Goal: Information Seeking & Learning: Learn about a topic

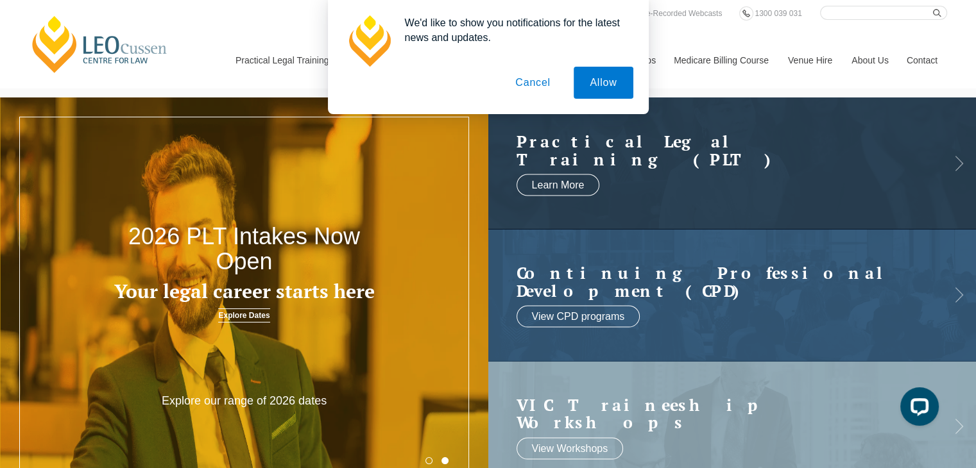
click at [277, 58] on div "We'd like to show you notifications for the latest news and updates. Allow Canc…" at bounding box center [488, 57] width 976 height 114
click at [530, 82] on button "Cancel" at bounding box center [532, 83] width 67 height 32
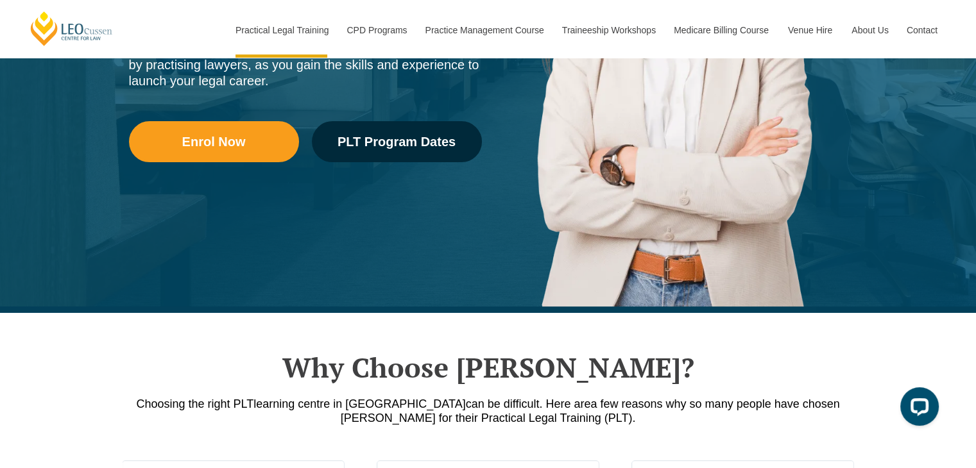
scroll to position [321, 0]
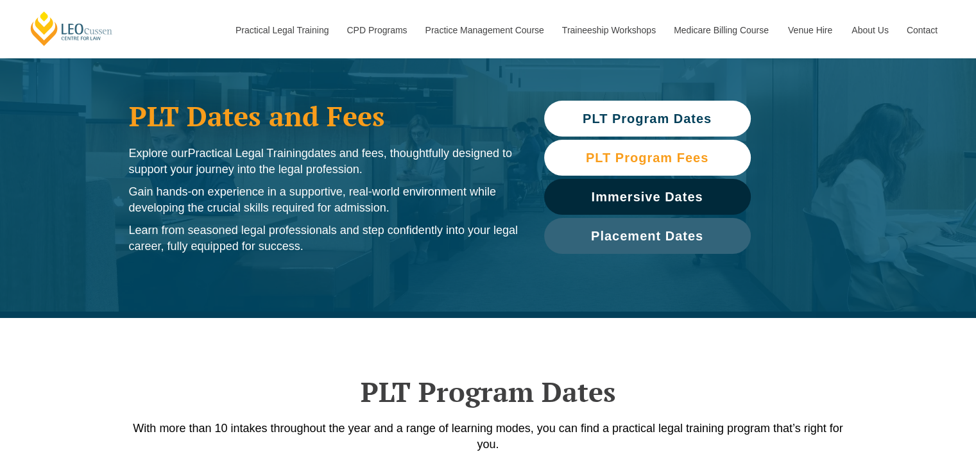
click at [619, 165] on link "PLT Program Fees" at bounding box center [647, 158] width 207 height 36
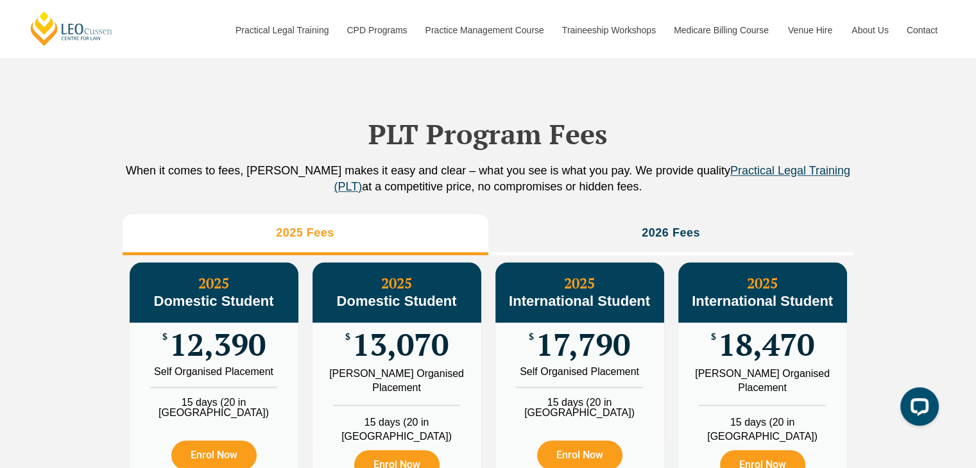
scroll to position [1425, 0]
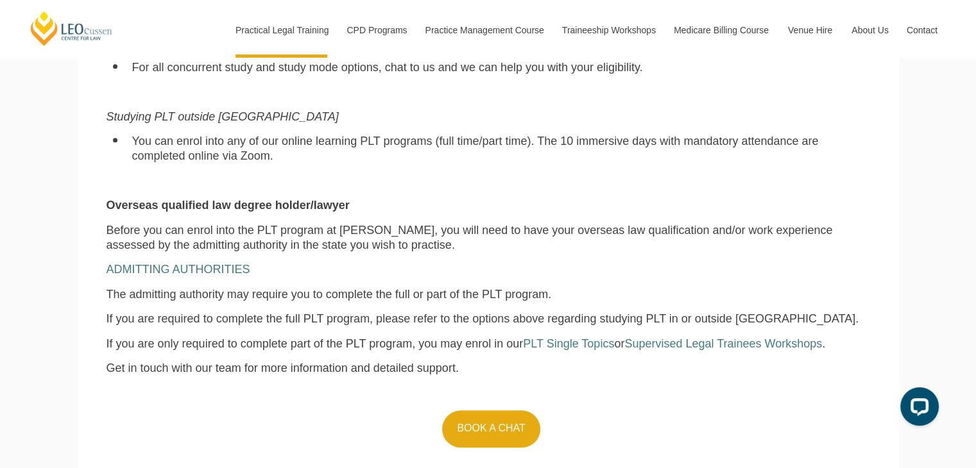
scroll to position [1090, 0]
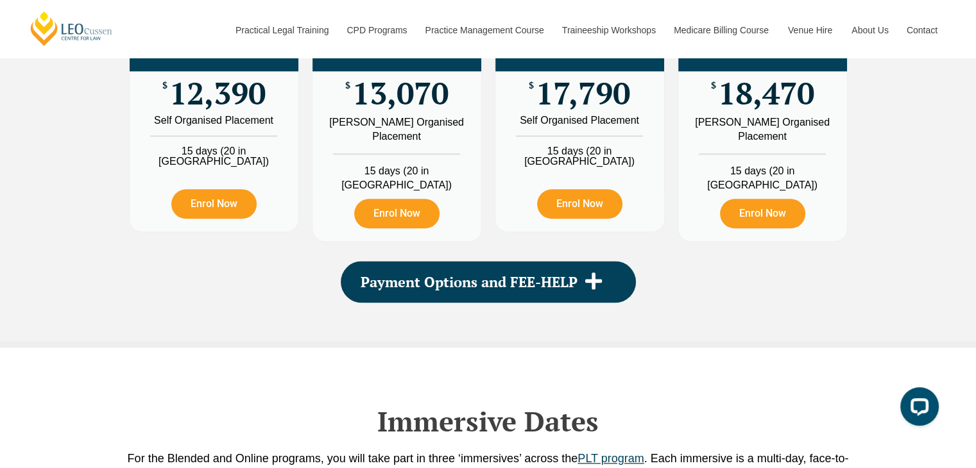
scroll to position [1604, 0]
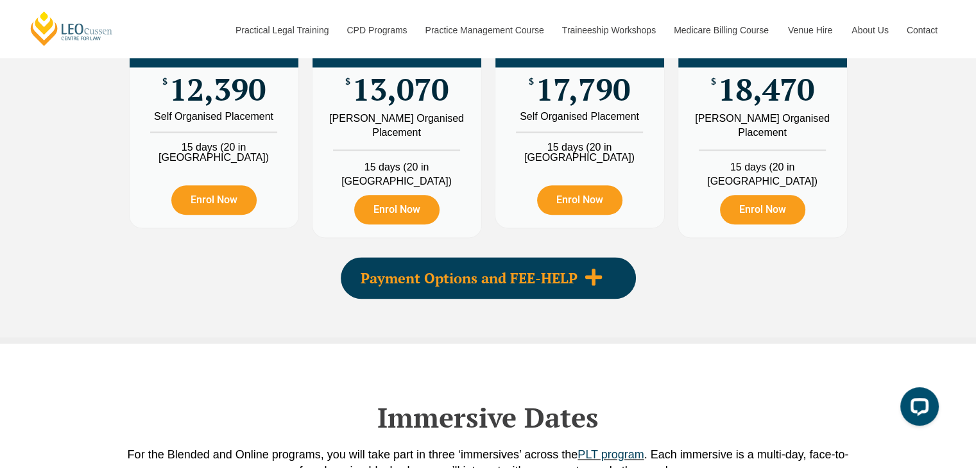
click at [570, 285] on span "Payment Options and FEE-HELP" at bounding box center [468, 278] width 217 height 14
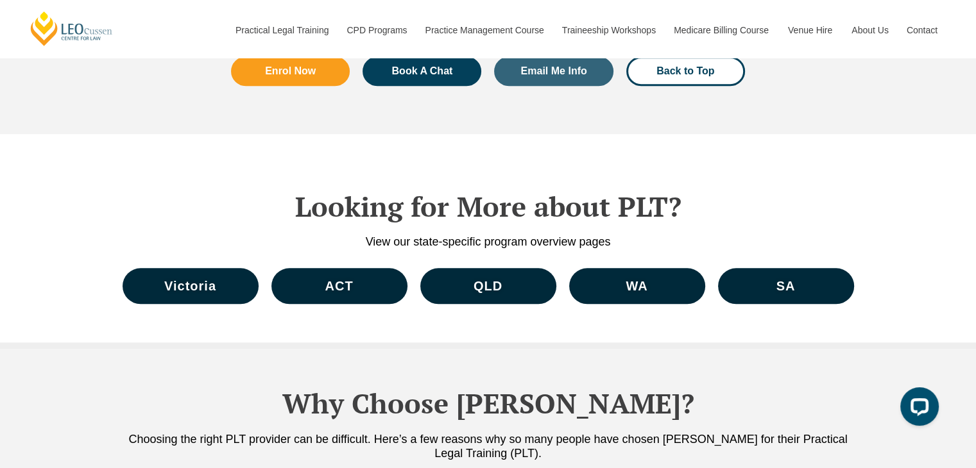
scroll to position [5966, 0]
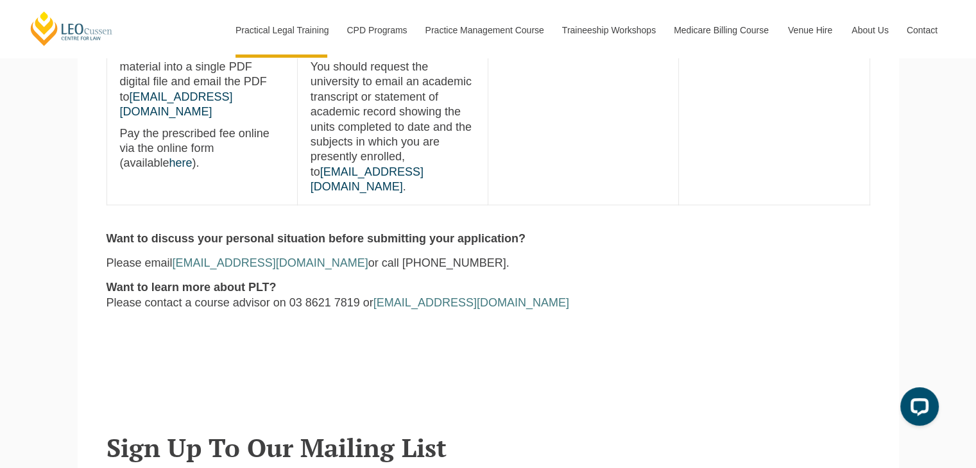
scroll to position [1219, 0]
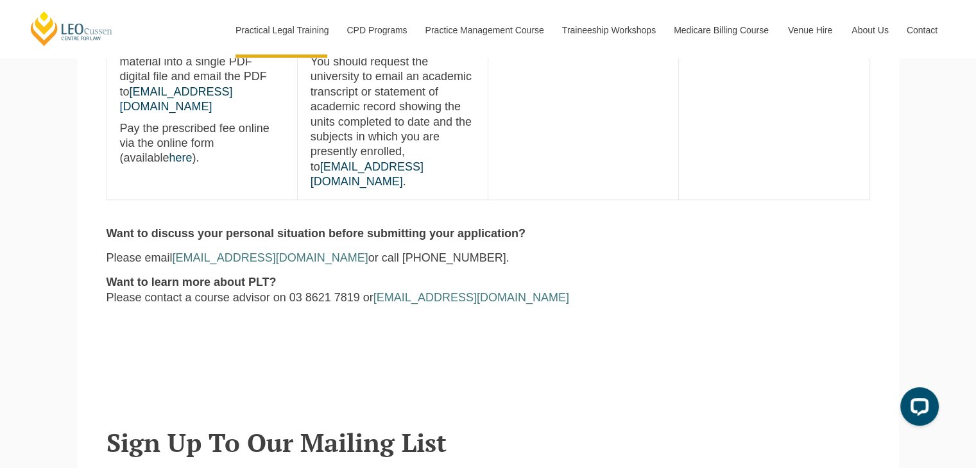
click at [0, 336] on div "[PERSON_NAME] Centre for Law Search here Practical Legal Training Our Practical…" at bounding box center [488, 42] width 976 height 2523
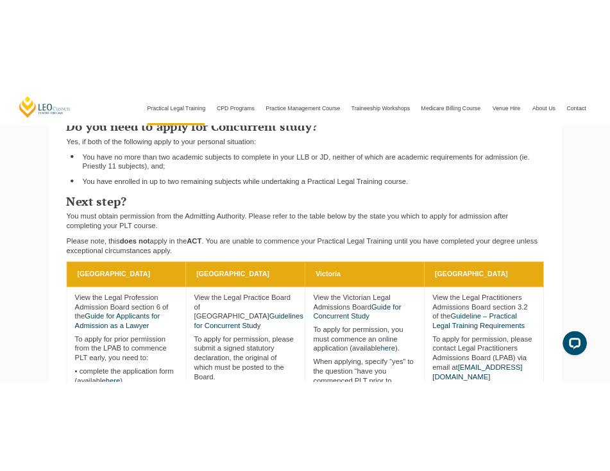
scroll to position [449, 0]
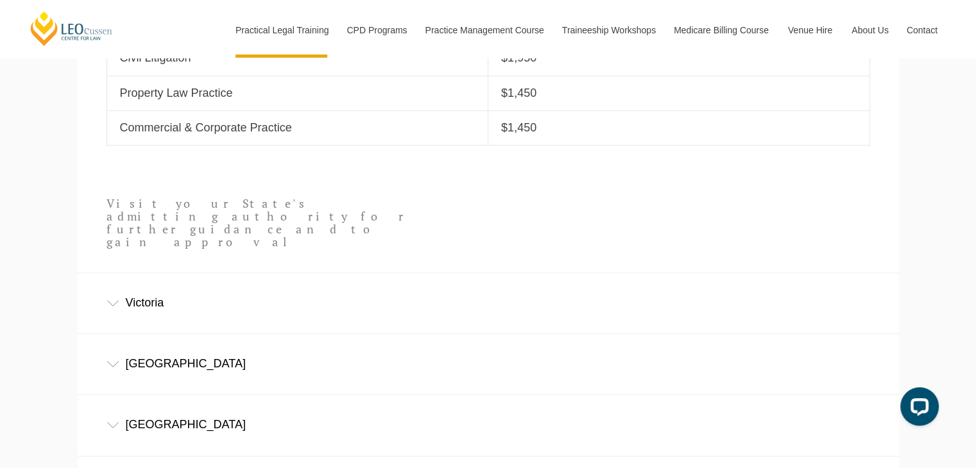
scroll to position [706, 0]
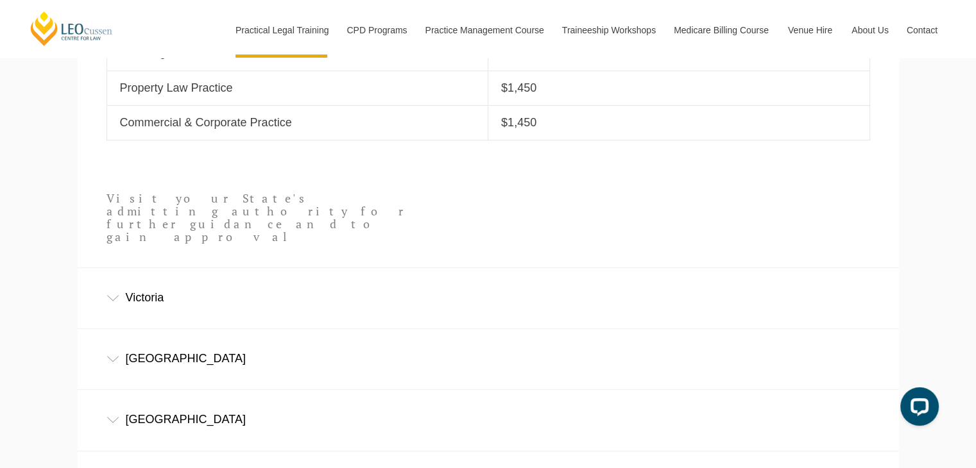
click at [142, 279] on div "Victoria" at bounding box center [488, 298] width 821 height 60
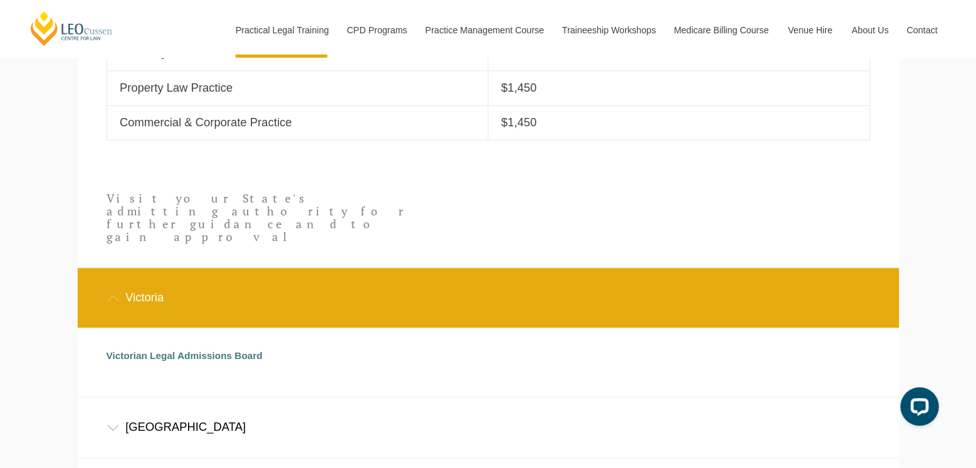
click at [347, 284] on div "Victoria" at bounding box center [488, 298] width 821 height 60
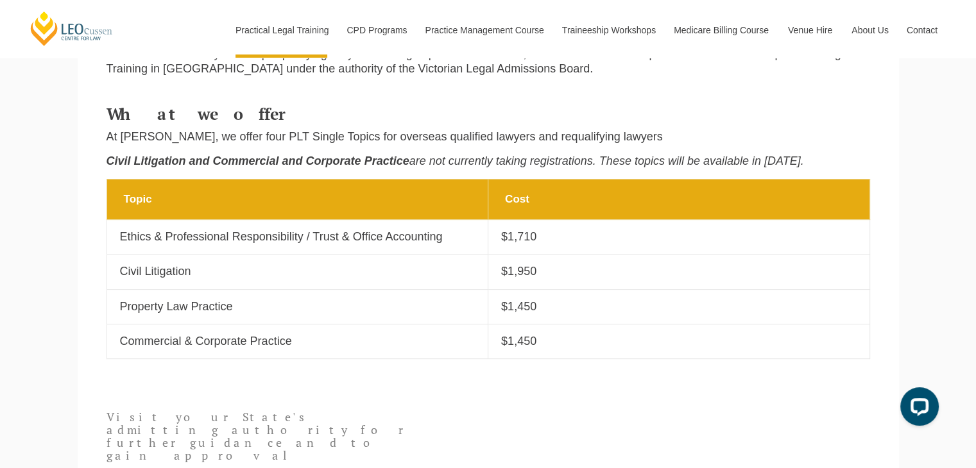
scroll to position [513, 0]
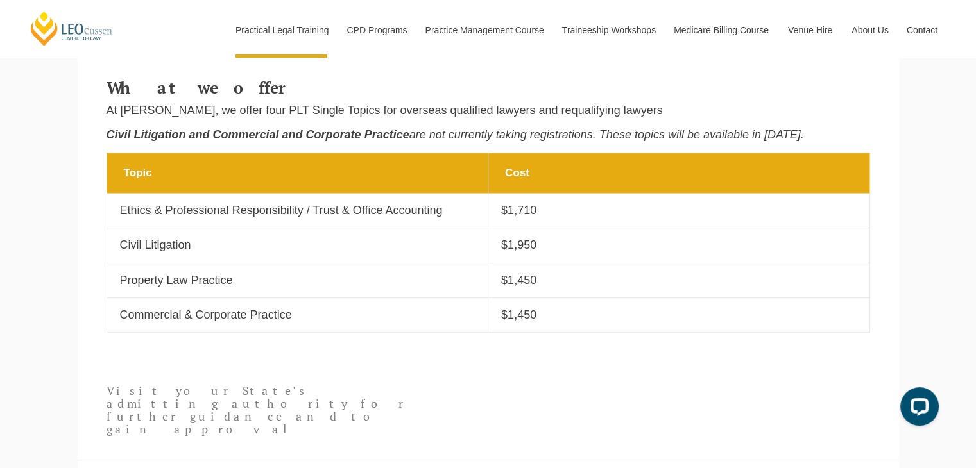
drag, startPoint x: 0, startPoint y: 336, endPoint x: 10, endPoint y: 327, distance: 13.6
click at [0, 336] on div "[PERSON_NAME] Centre for Law Search here Practical Legal Training Our Practical…" at bounding box center [488, 248] width 976 height 1522
